Goal: Feedback & Contribution: Submit feedback/report problem

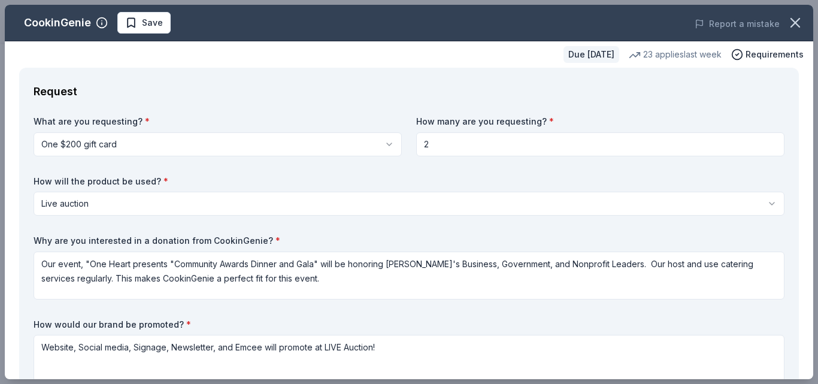
select select "liveAuction"
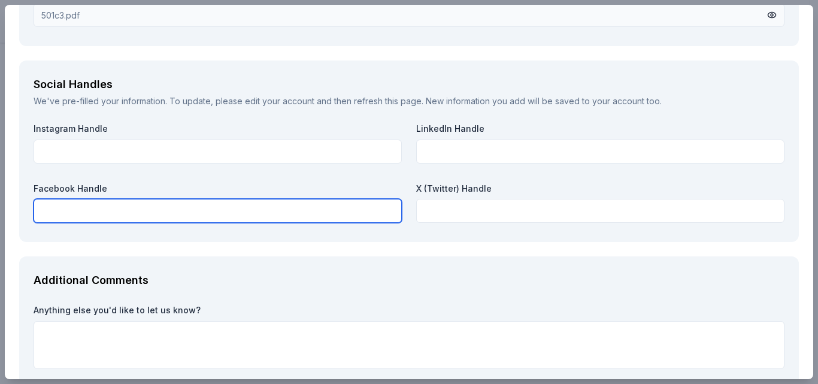
click at [208, 211] on input "text" at bounding box center [218, 211] width 368 height 24
paste input "[DOMAIN_NAME][URL]"
type input "[DOMAIN_NAME][URL]"
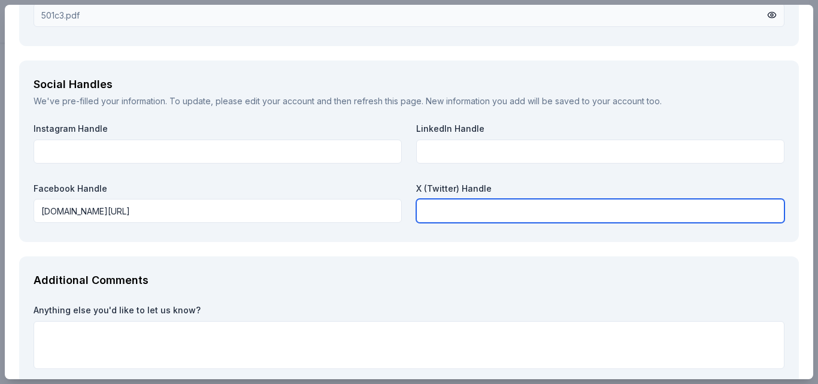
click at [444, 210] on input "text" at bounding box center [600, 211] width 368 height 24
paste input "[URL][DOMAIN_NAME]"
type input "[URL][DOMAIN_NAME]"
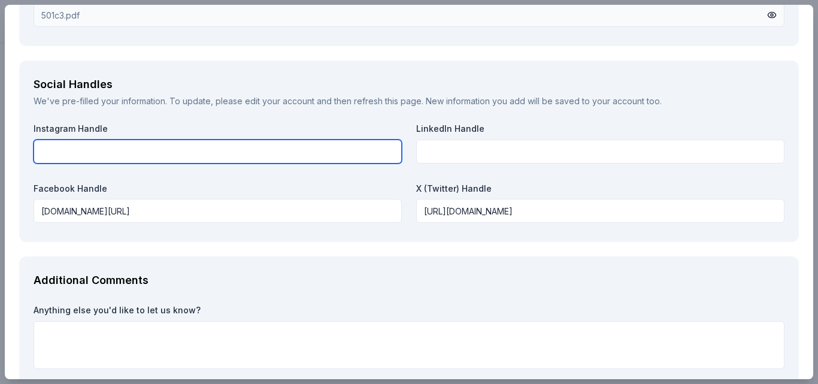
click at [222, 153] on input "text" at bounding box center [218, 152] width 368 height 24
paste input "([DOMAIN_NAME][URL]"
click at [43, 151] on input "([DOMAIN_NAME][URL]" at bounding box center [218, 152] width 368 height 24
type input "[DOMAIN_NAME][URL]"
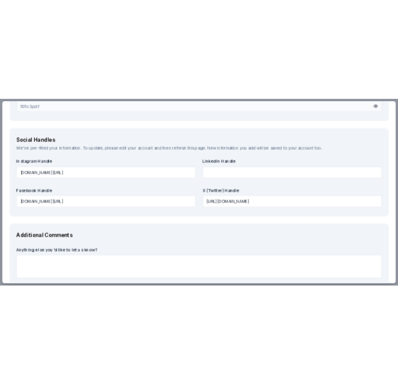
scroll to position [1414, 0]
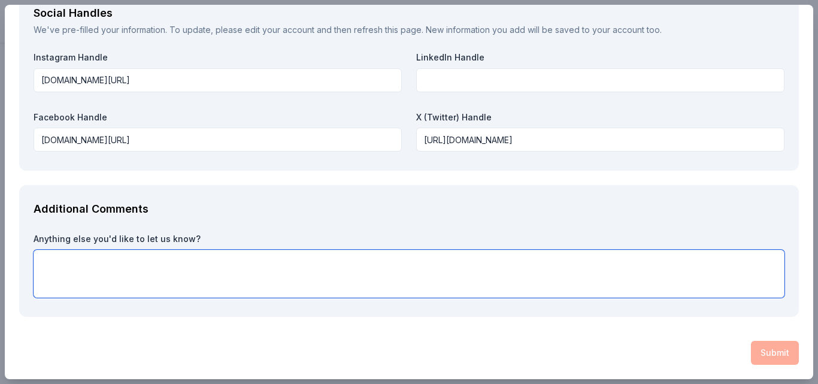
click at [66, 264] on textarea at bounding box center [409, 274] width 751 height 48
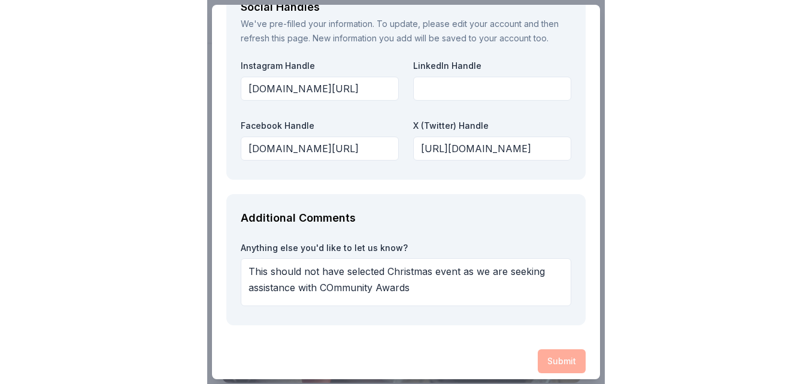
scroll to position [1525, 0]
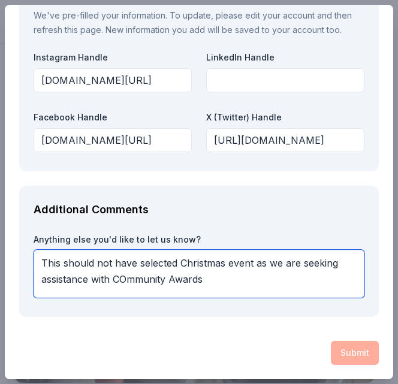
click at [127, 278] on textarea "This should not have selected Christmas event as we are seeking assistance with…" at bounding box center [199, 274] width 331 height 48
click at [205, 278] on textarea "This should not have selected Christmas event as we are seeking assistance with…" at bounding box center [199, 274] width 331 height 48
click at [169, 279] on textarea "This should not have selected Christmas event as we are seeking assistance with…" at bounding box center [199, 274] width 331 height 48
click at [261, 281] on textarea "This should not have selected Christmas event as we are seeking assistance with…" at bounding box center [199, 274] width 331 height 48
type textarea "This should not have selected Christmas event as we are seeking assistance with…"
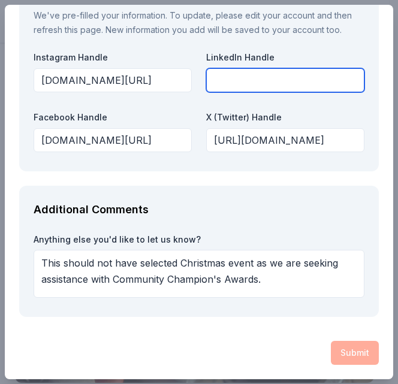
click at [279, 77] on input "text" at bounding box center [285, 80] width 158 height 24
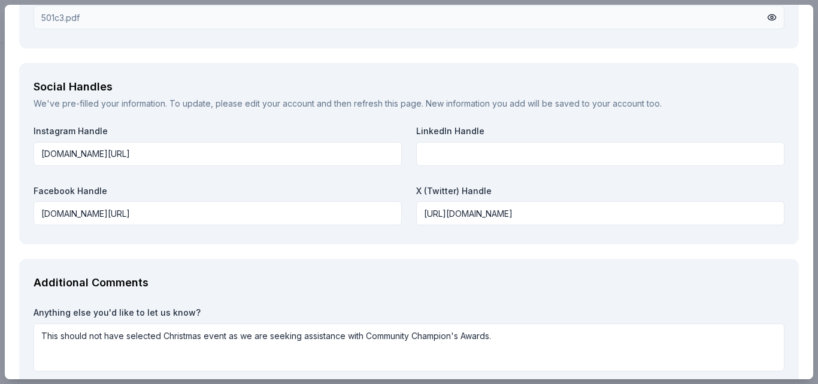
scroll to position [1414, 0]
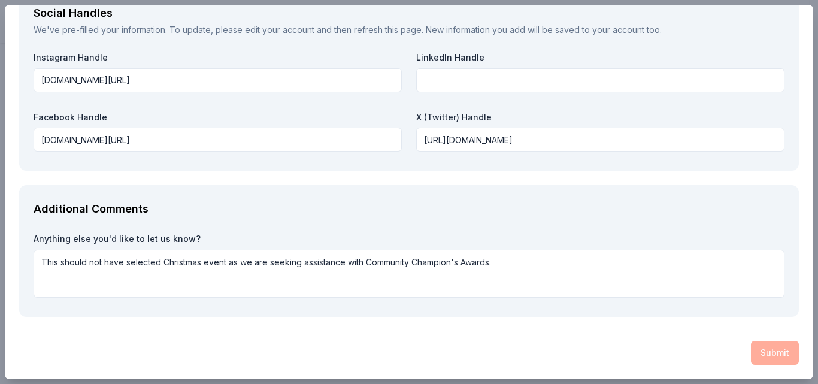
click at [772, 355] on div "Submit" at bounding box center [409, 353] width 780 height 24
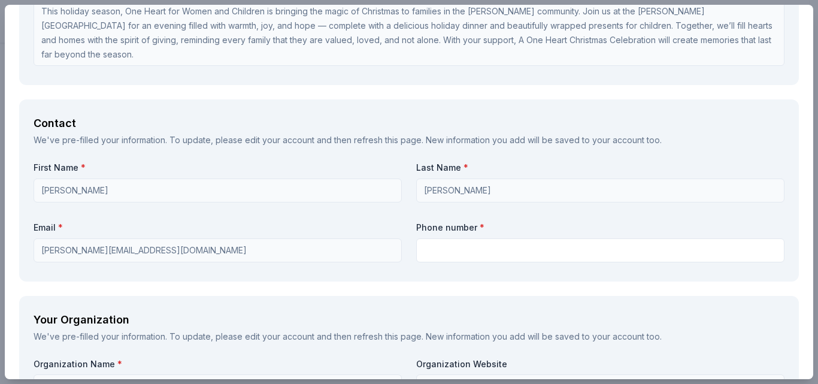
scroll to position [728, 0]
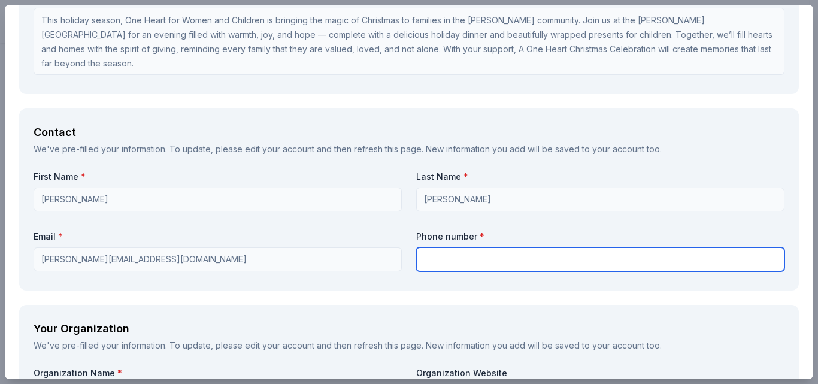
click at [481, 262] on input "text" at bounding box center [600, 259] width 368 height 24
type input "3214240403"
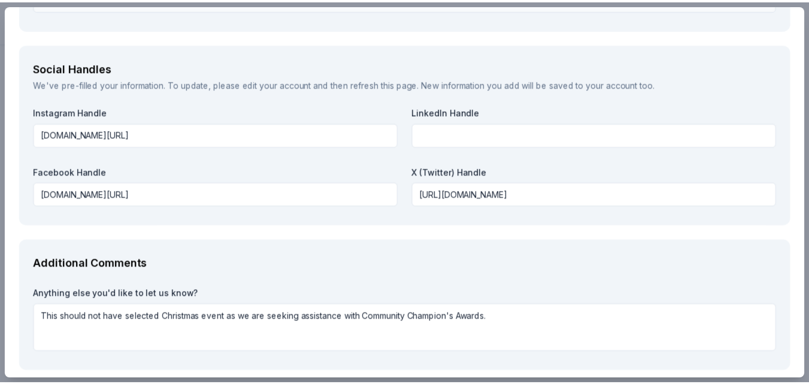
scroll to position [1414, 0]
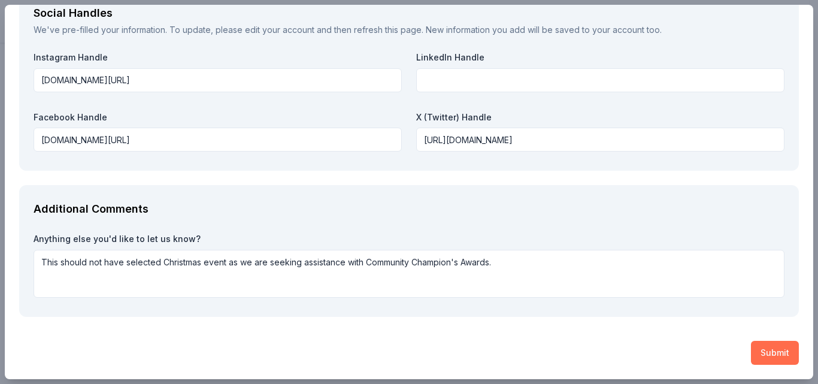
click at [767, 350] on button "Submit" at bounding box center [775, 353] width 48 height 24
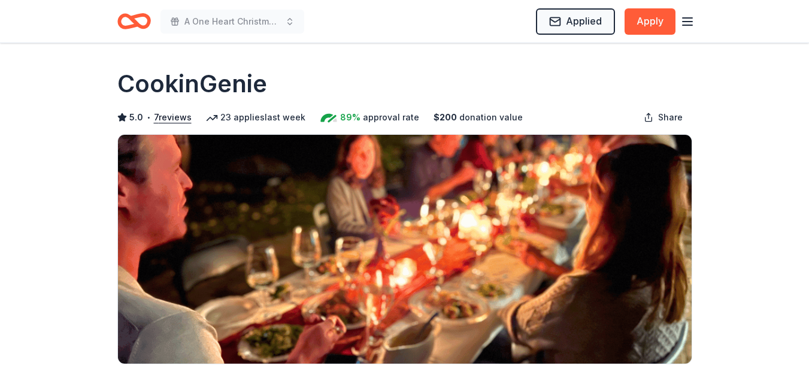
click at [134, 27] on icon "Home" at bounding box center [128, 21] width 19 height 12
